Goal: Task Accomplishment & Management: Complete application form

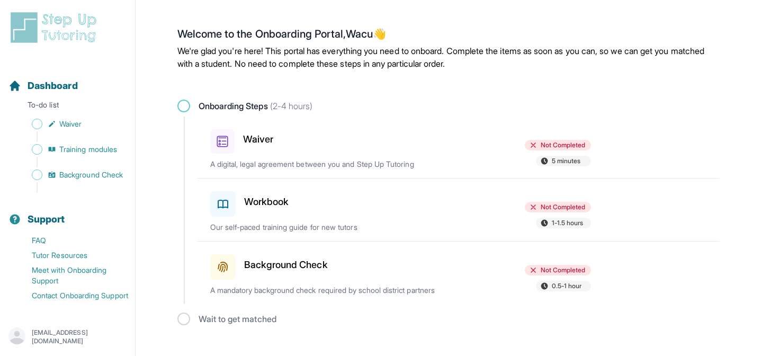
click at [326, 157] on div "Waiver Not Completed 5 minutes A digital, legal agreement between you and Step …" at bounding box center [465, 147] width 510 height 61
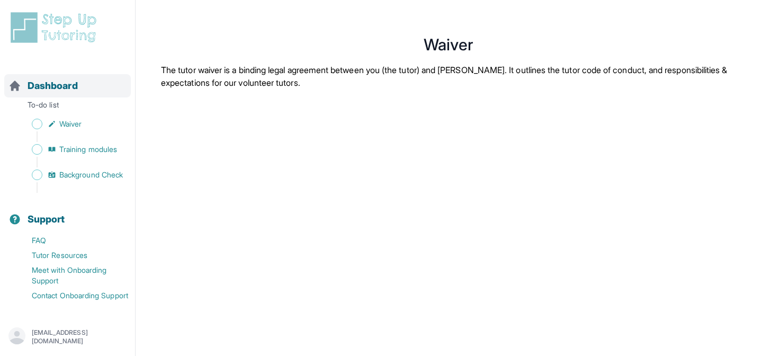
click at [49, 93] on div "Dashboard" at bounding box center [67, 85] width 127 height 23
click at [39, 85] on span "Dashboard" at bounding box center [53, 85] width 50 height 15
